Goal: Task Accomplishment & Management: Manage account settings

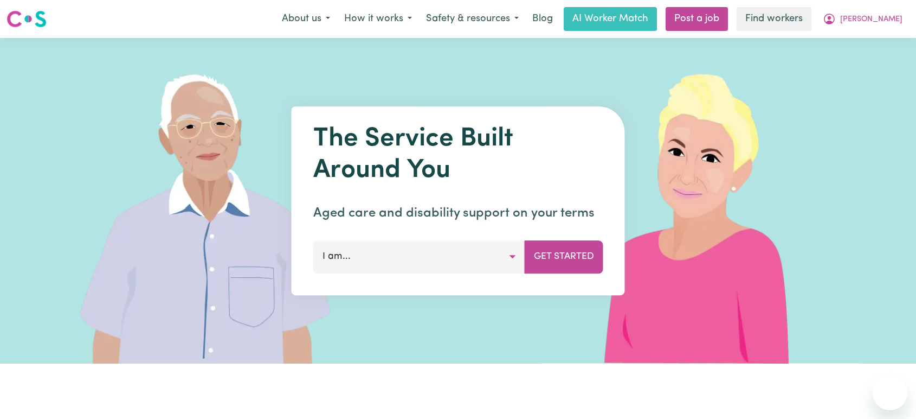
click at [836, 15] on icon "My Account" at bounding box center [829, 18] width 13 height 13
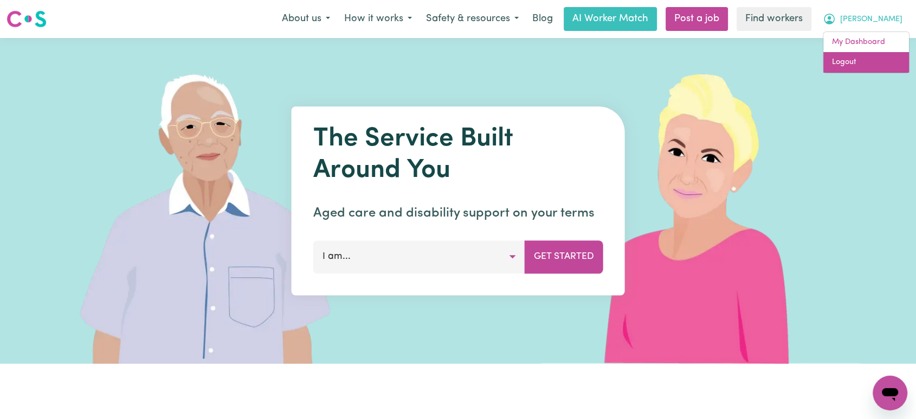
click at [850, 64] on link "Logout" at bounding box center [867, 62] width 86 height 21
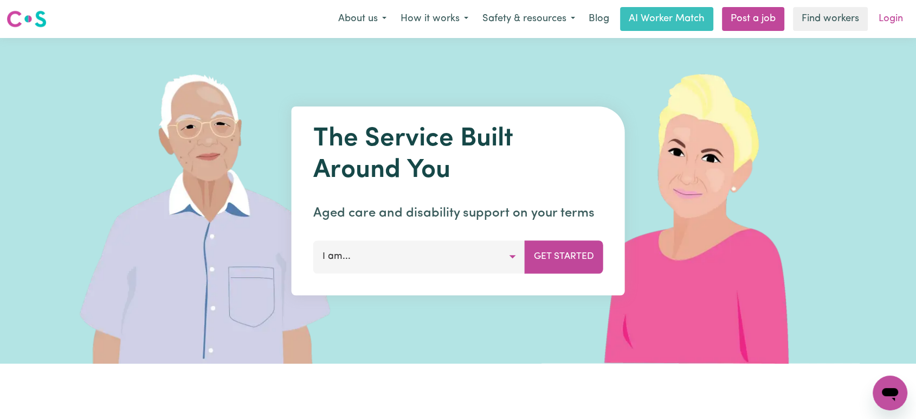
click at [894, 18] on link "Login" at bounding box center [890, 19] width 37 height 24
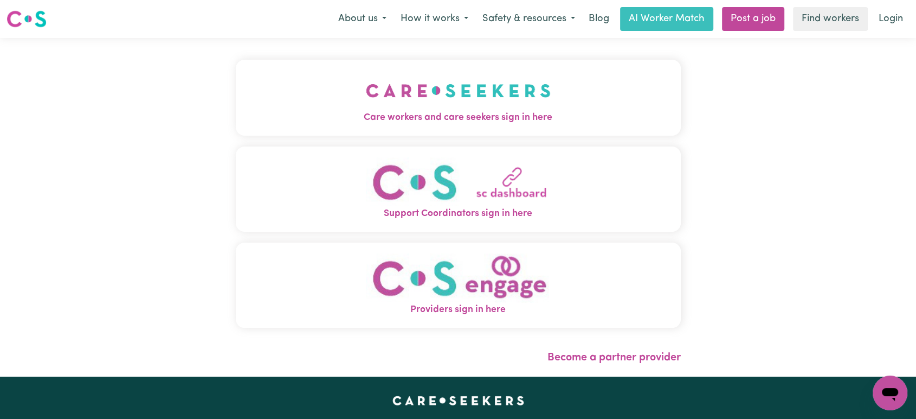
click at [366, 77] on img "Care workers and care seekers sign in here" at bounding box center [458, 90] width 185 height 40
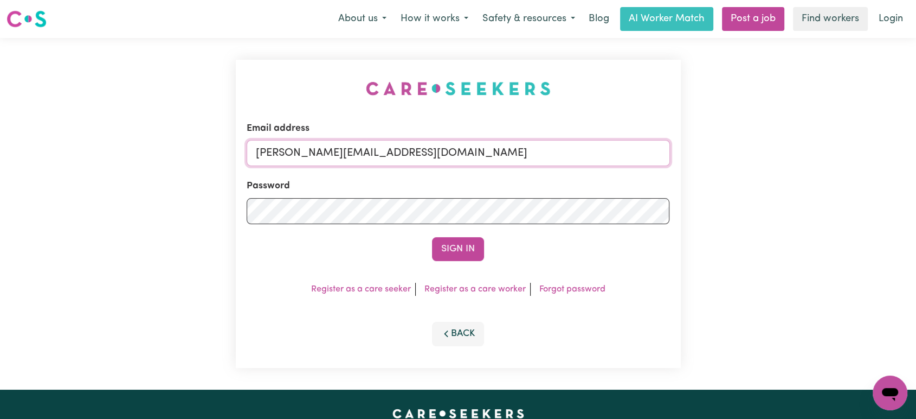
click at [463, 161] on input "[PERSON_NAME][EMAIL_ADDRESS][DOMAIN_NAME]" at bounding box center [458, 153] width 423 height 26
drag, startPoint x: 512, startPoint y: 153, endPoint x: 312, endPoint y: 139, distance: 200.5
click at [312, 140] on input "[EMAIL_ADDRESS][DOMAIN_NAME]" at bounding box center [458, 153] width 423 height 26
type input "[EMAIL_ADDRESS][DOMAIN_NAME]"
click at [432, 237] on button "Sign In" at bounding box center [458, 249] width 52 height 24
